Goal: Information Seeking & Learning: Learn about a topic

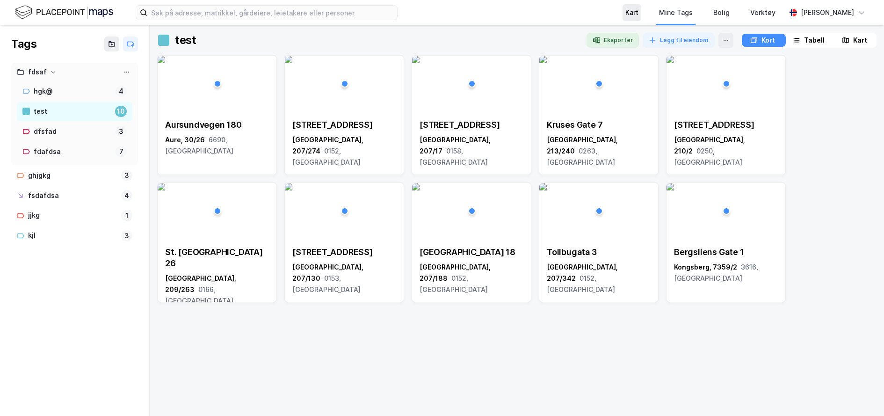
click at [628, 17] on div "Kart" at bounding box center [632, 12] width 13 height 11
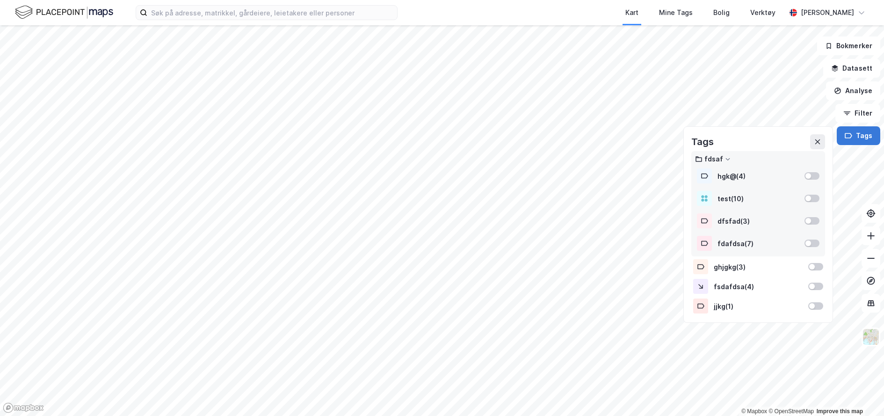
click at [862, 136] on button "Tags" at bounding box center [859, 135] width 44 height 19
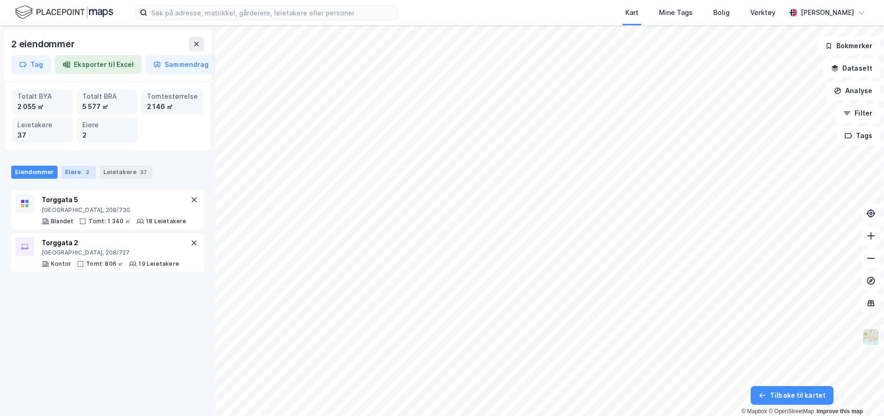
click at [83, 168] on div "2" at bounding box center [87, 172] width 9 height 9
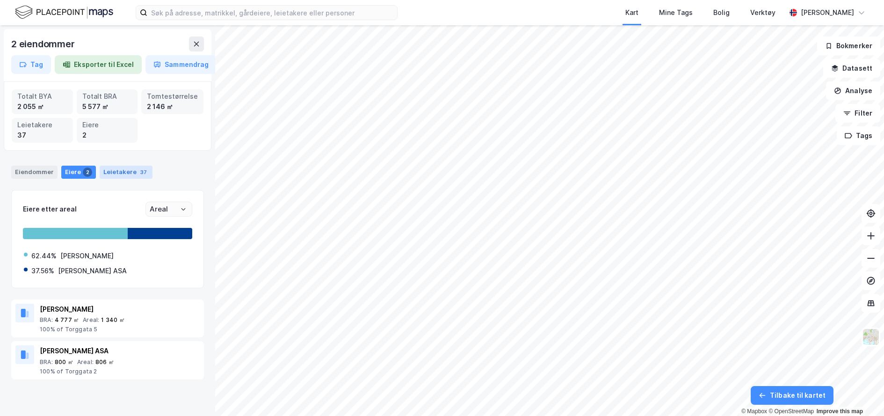
click at [139, 172] on div "37" at bounding box center [144, 172] width 10 height 9
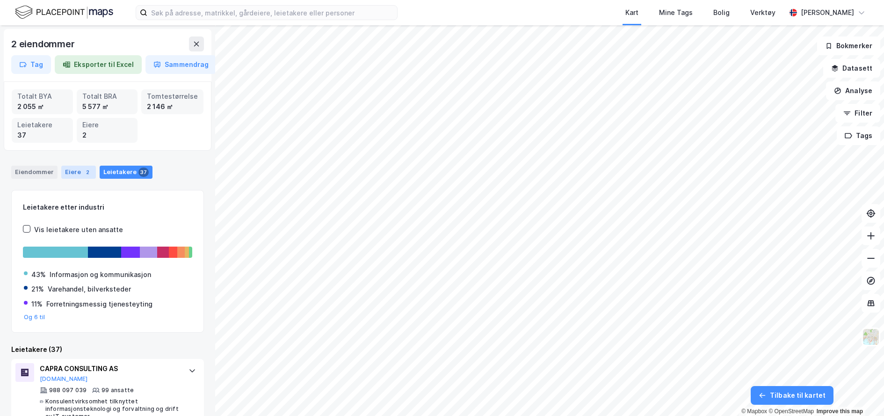
click at [72, 175] on div "Eiere 2" at bounding box center [78, 172] width 35 height 13
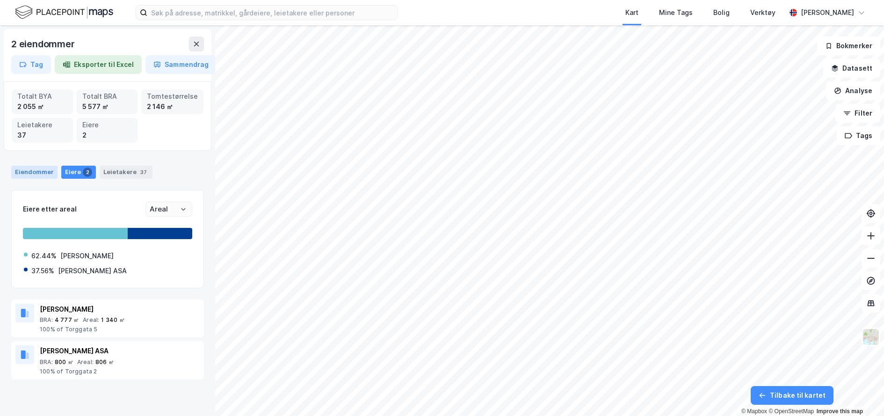
click at [44, 175] on div "Eiendommer" at bounding box center [34, 172] width 46 height 13
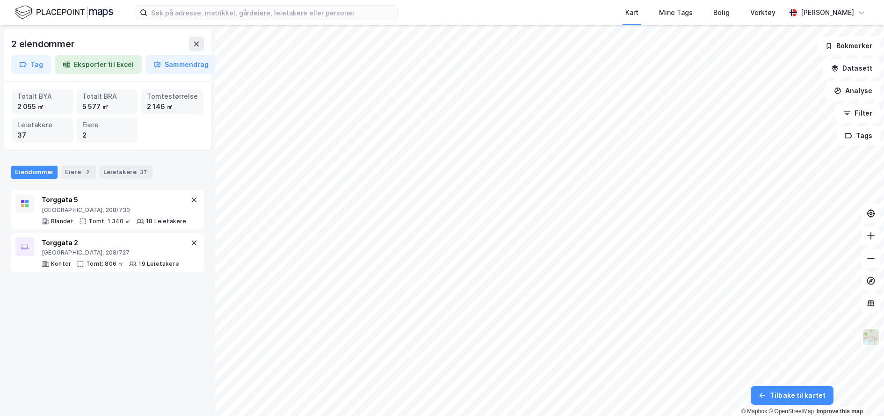
click at [170, 168] on div "Eiendommer Eiere 2 Leietakere 37" at bounding box center [107, 172] width 193 height 13
click at [153, 158] on div "Eiendommer Eiere 2 Leietakere 37" at bounding box center [107, 168] width 215 height 28
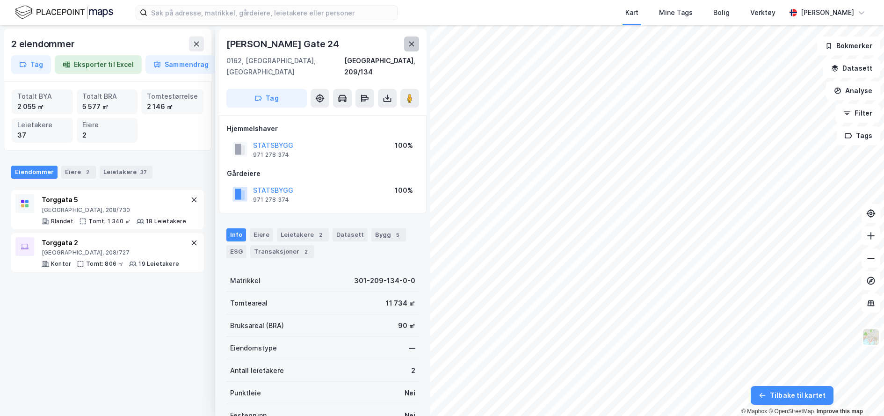
click at [416, 40] on button at bounding box center [411, 44] width 15 height 15
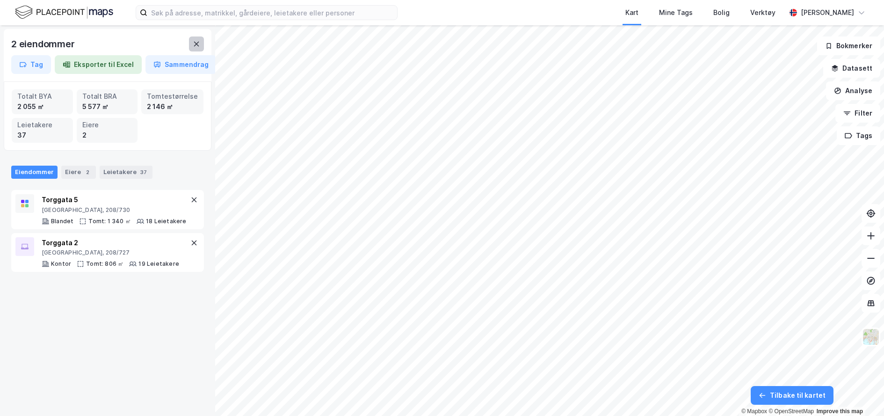
click at [200, 46] on icon at bounding box center [196, 43] width 7 height 7
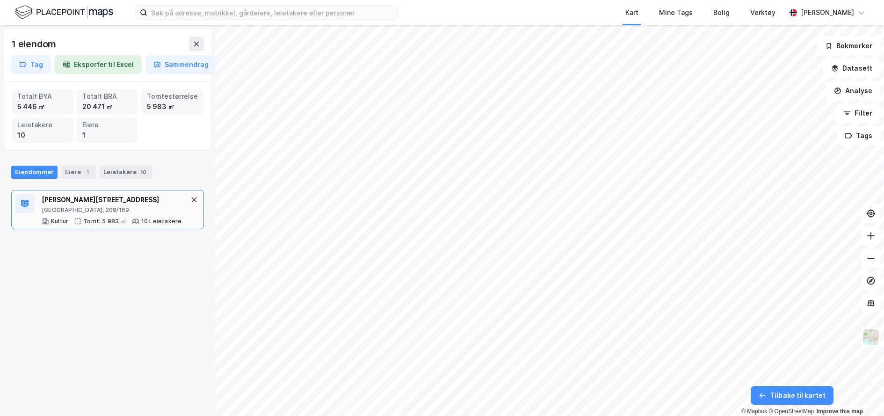
click at [141, 218] on div "10 Leietakere" at bounding box center [161, 221] width 41 height 7
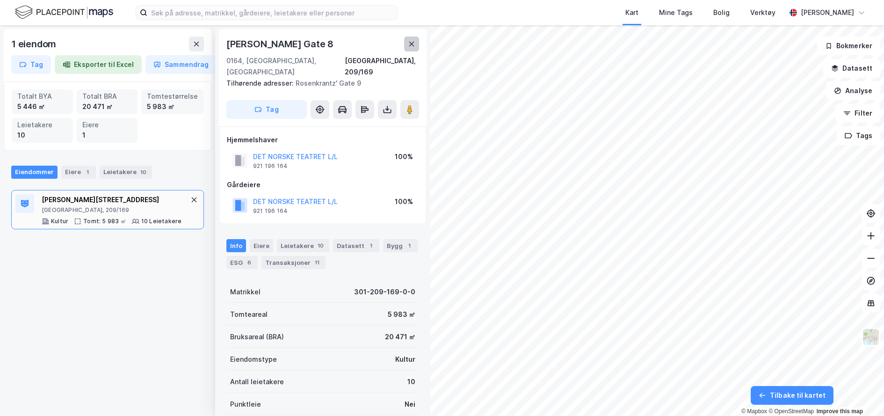
click at [410, 37] on button at bounding box center [411, 44] width 15 height 15
